Goal: Task Accomplishment & Management: Manage account settings

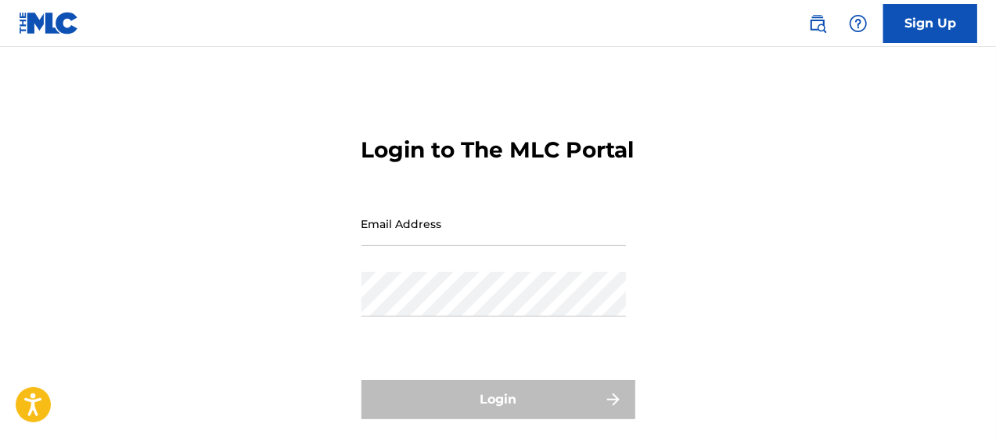
click at [503, 246] on input "Email Address" at bounding box center [494, 223] width 265 height 45
type input "[EMAIL_ADDRESS][DOMAIN_NAME]"
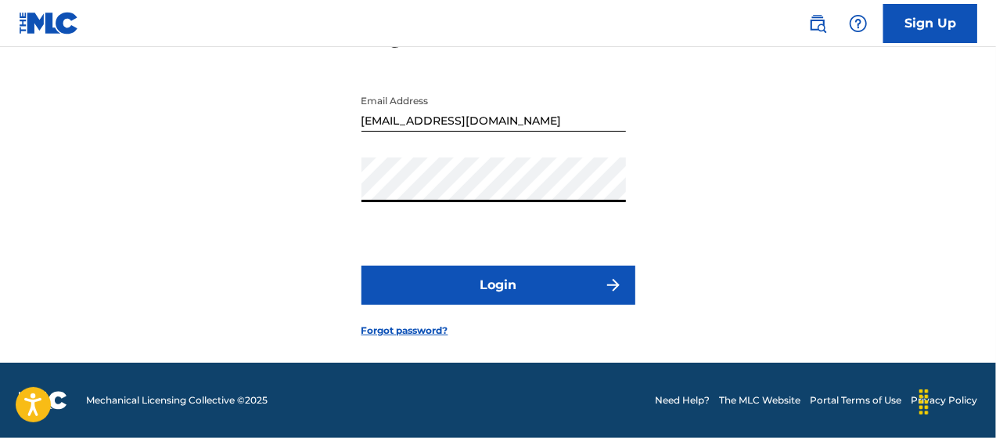
scroll to position [141, 0]
click at [501, 286] on button "Login" at bounding box center [499, 284] width 274 height 39
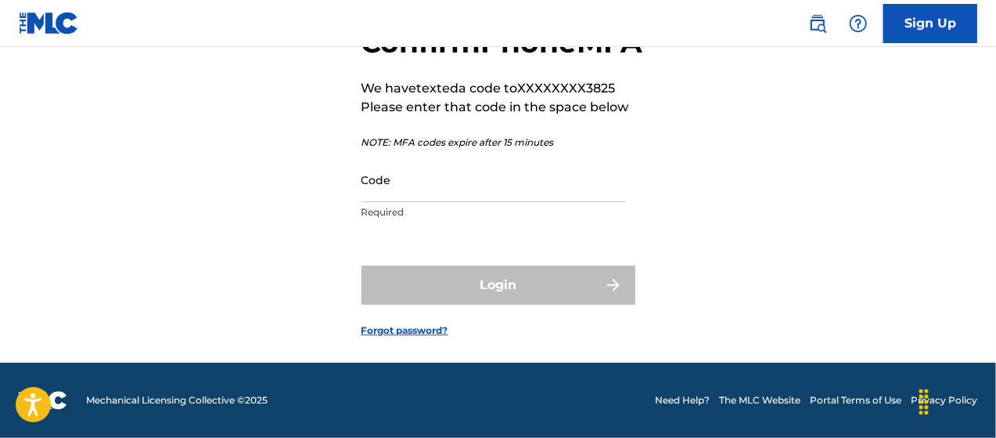
scroll to position [146, 0]
click at [472, 188] on input "Code" at bounding box center [494, 179] width 265 height 45
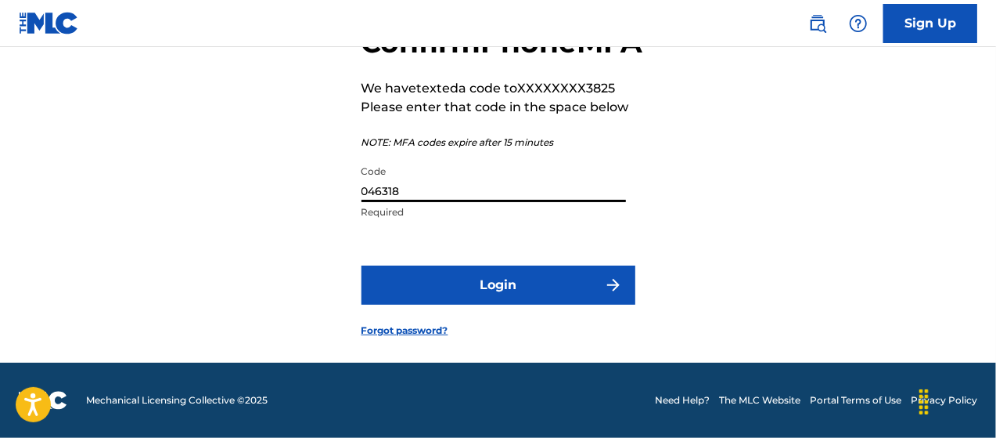
type input "046318"
click at [485, 283] on button "Login" at bounding box center [499, 284] width 274 height 39
